Goal: Check status

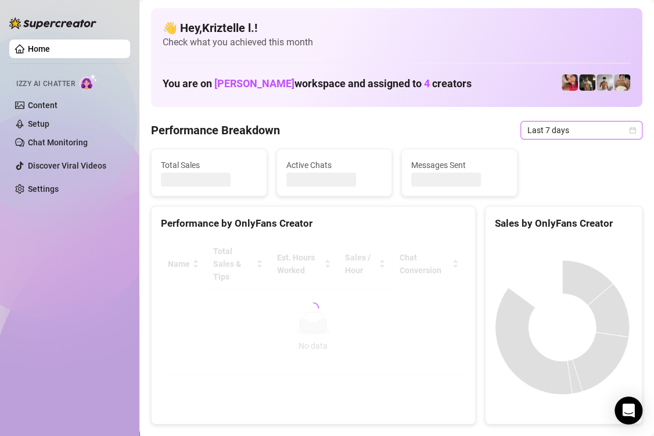
click at [549, 125] on span "Last 7 days" at bounding box center [582, 129] width 108 height 17
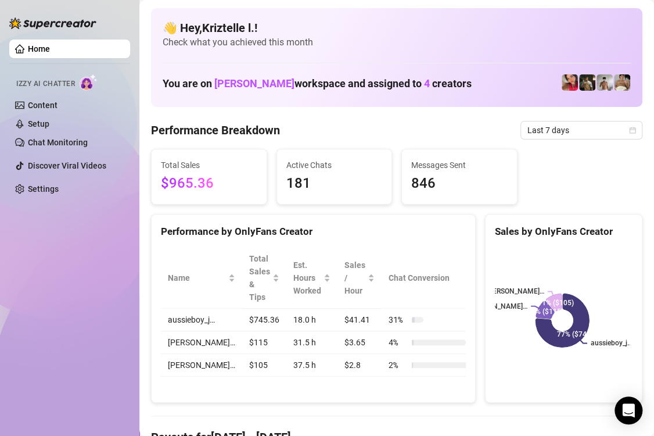
click at [537, 199] on div "Total Sales $965.36 Active Chats 181 Messages Sent 846" at bounding box center [396, 177] width 501 height 56
click at [548, 126] on span "Last 7 days" at bounding box center [582, 129] width 108 height 17
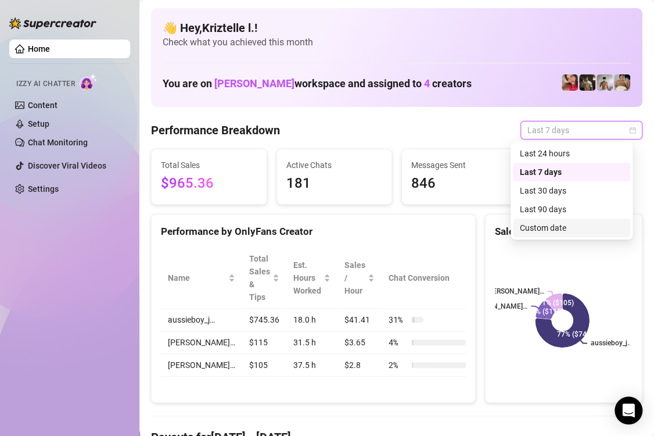
click at [552, 228] on div "Custom date" at bounding box center [571, 227] width 103 height 13
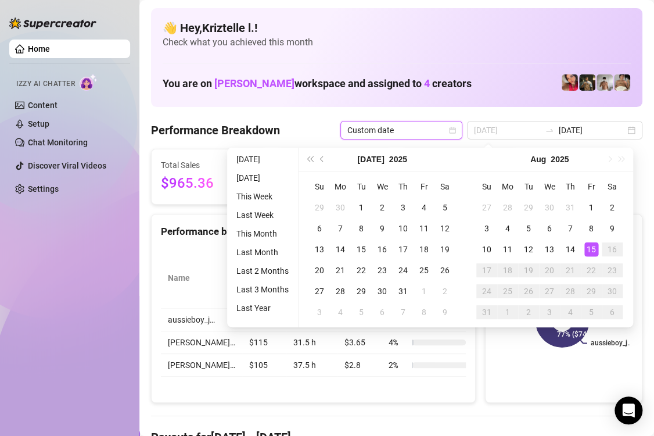
type input "[DATE]"
click at [590, 253] on div "15" at bounding box center [591, 249] width 14 height 14
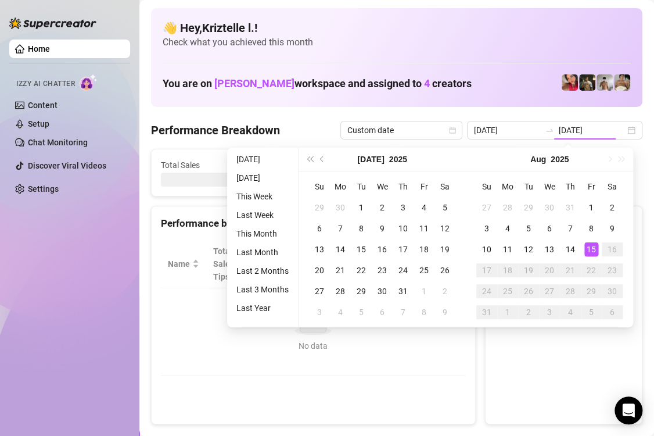
type input "[DATE]"
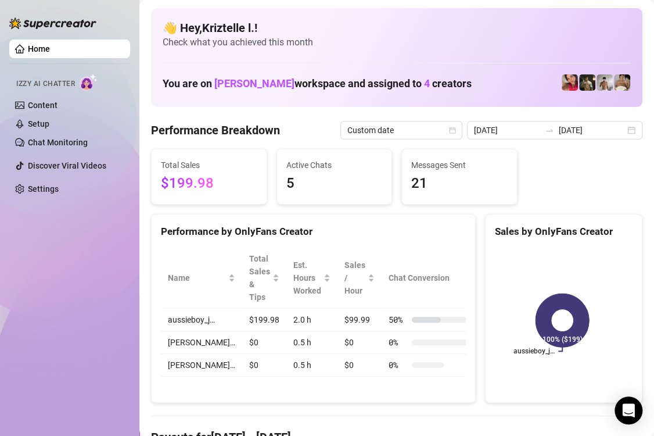
click at [425, 225] on div "Performance by OnlyFans Creator" at bounding box center [313, 232] width 305 height 16
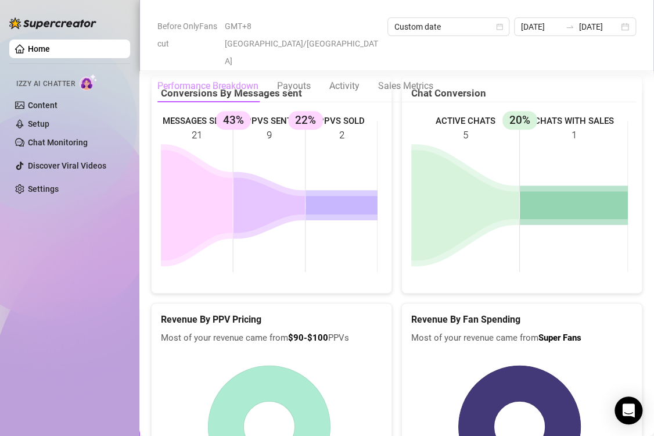
scroll to position [1685, 0]
